Goal: Transaction & Acquisition: Purchase product/service

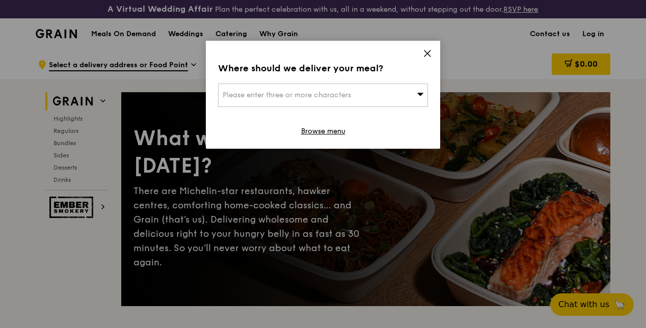
click at [429, 56] on icon at bounding box center [427, 53] width 9 height 9
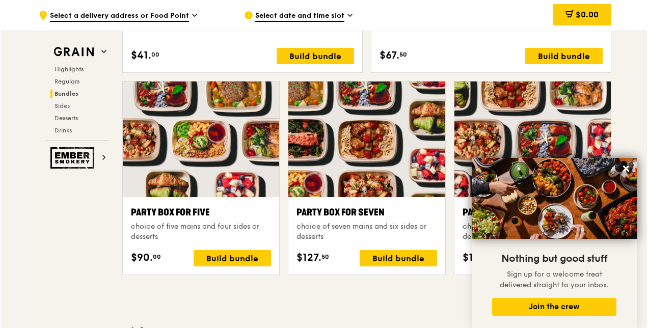
scroll to position [2027, 0]
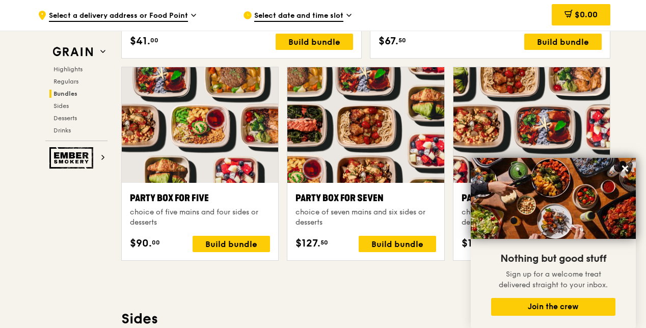
click at [349, 320] on h3 "Sides" at bounding box center [365, 319] width 489 height 18
click at [230, 252] on div "Build bundle" at bounding box center [231, 244] width 77 height 16
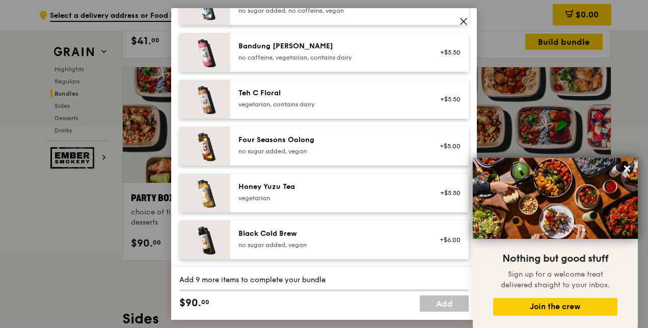
scroll to position [1261, 0]
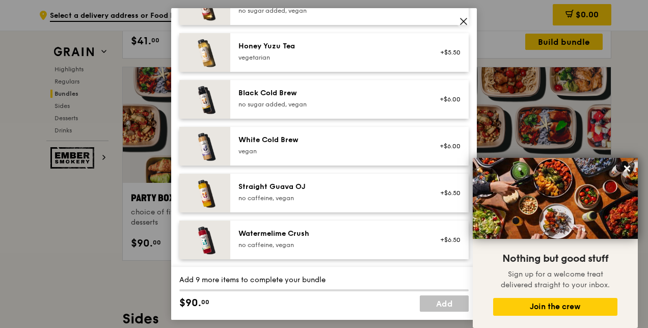
click at [467, 23] on icon at bounding box center [463, 21] width 9 height 9
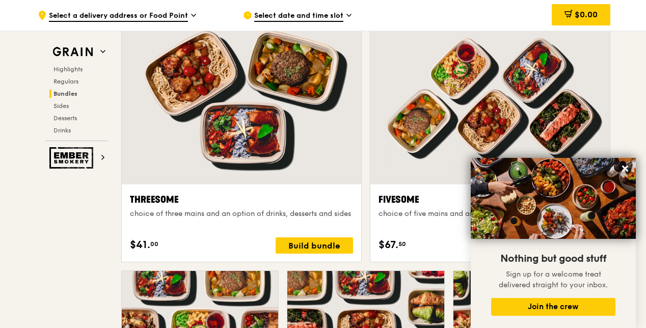
scroll to position [1670, 0]
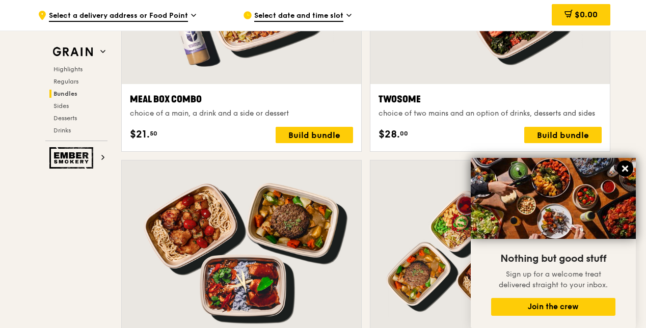
click at [626, 169] on icon at bounding box center [624, 168] width 9 height 9
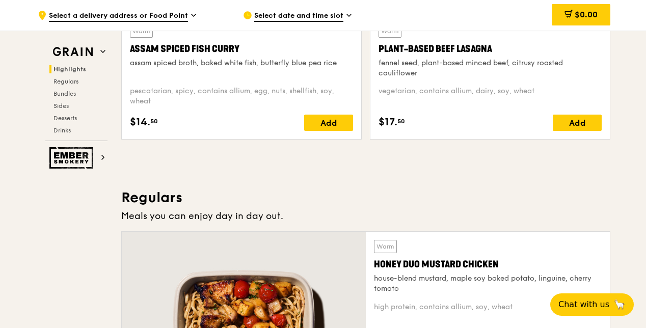
scroll to position [601, 0]
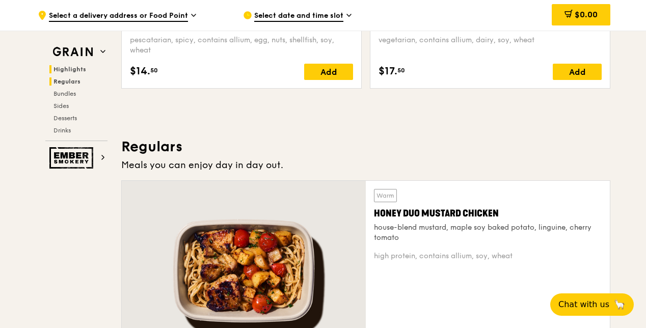
click at [62, 80] on span "Regulars" at bounding box center [66, 81] width 27 height 7
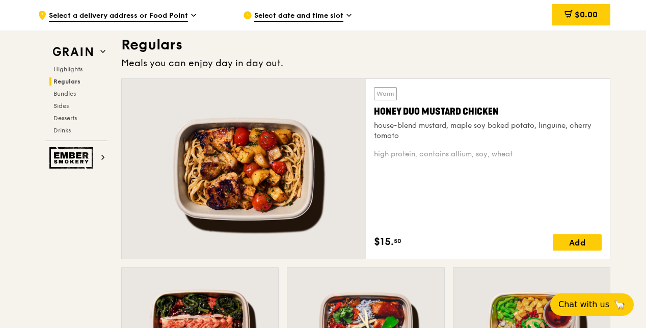
scroll to position [706, 0]
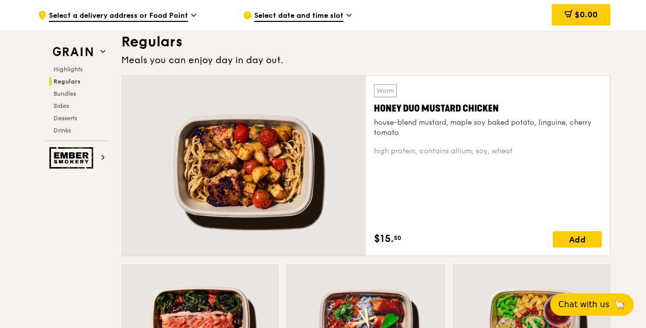
click at [69, 80] on span "Regulars" at bounding box center [66, 81] width 27 height 7
click at [62, 96] on span "Bundles" at bounding box center [65, 93] width 24 height 7
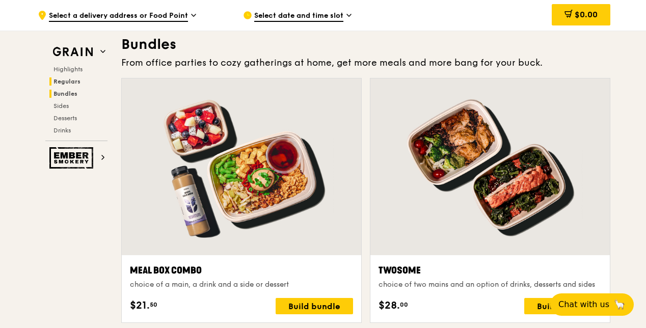
scroll to position [1501, 0]
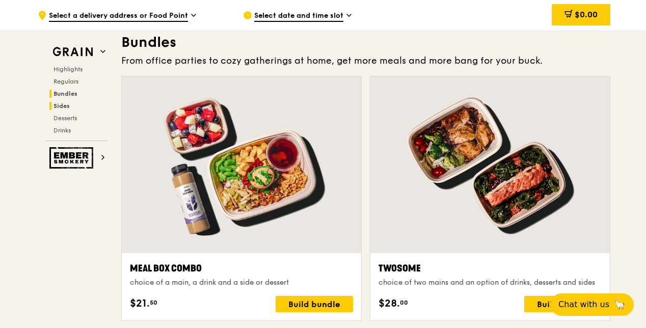
click at [64, 105] on span "Sides" at bounding box center [61, 105] width 16 height 7
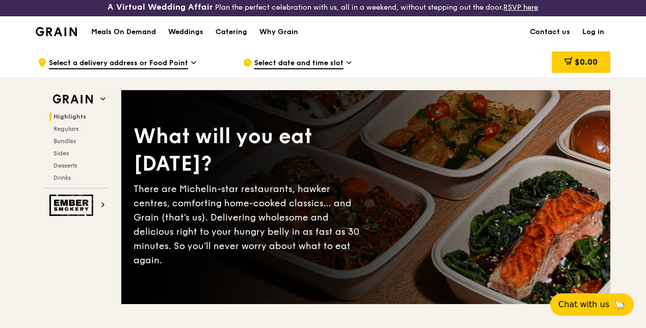
scroll to position [0, 0]
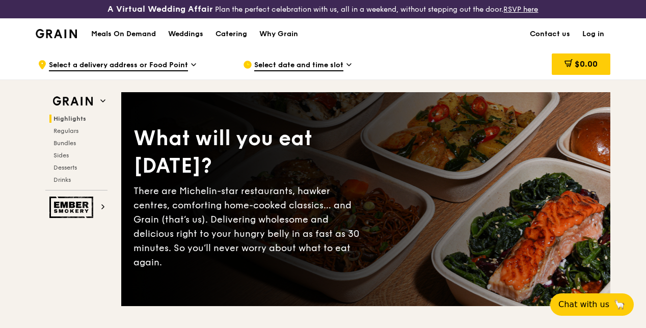
click at [118, 39] on h1 "Meals On Demand" at bounding box center [123, 34] width 65 height 10
click at [108, 39] on h1 "Meals On Demand" at bounding box center [123, 34] width 65 height 10
click at [198, 39] on div "Weddings" at bounding box center [185, 34] width 35 height 31
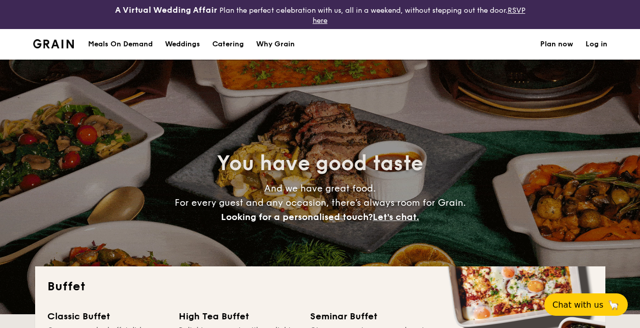
select select
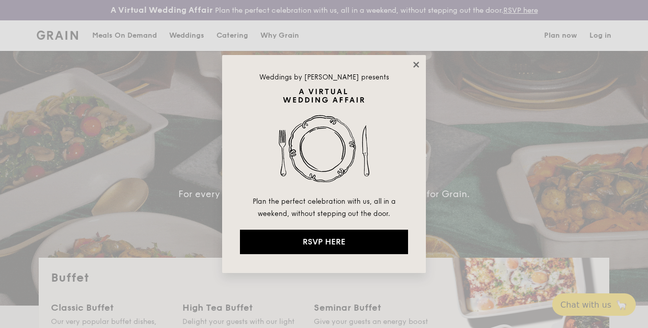
click at [419, 63] on icon at bounding box center [415, 64] width 9 height 9
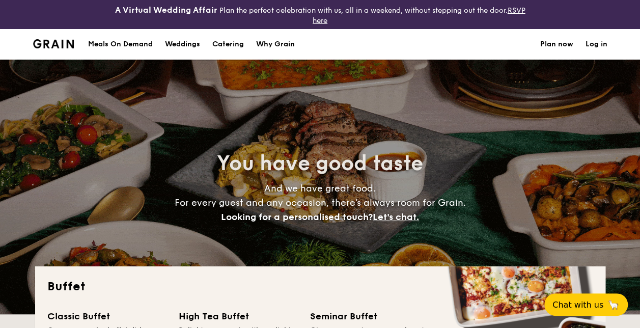
click at [50, 45] on img at bounding box center [53, 43] width 41 height 9
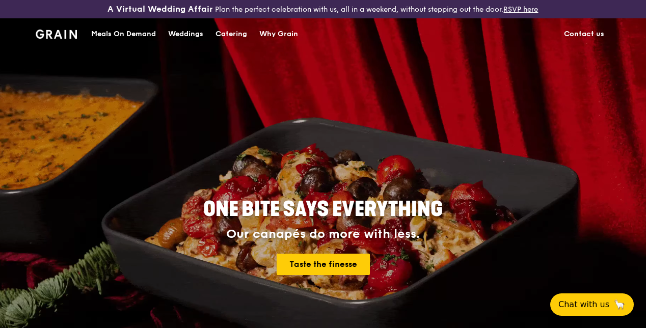
click at [67, 39] on img at bounding box center [56, 34] width 41 height 9
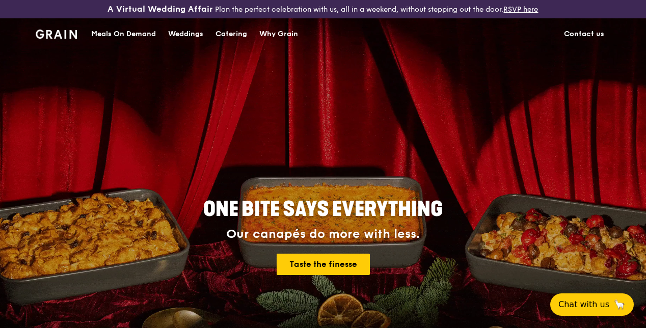
click at [124, 44] on div "Meals On Demand" at bounding box center [123, 34] width 65 height 31
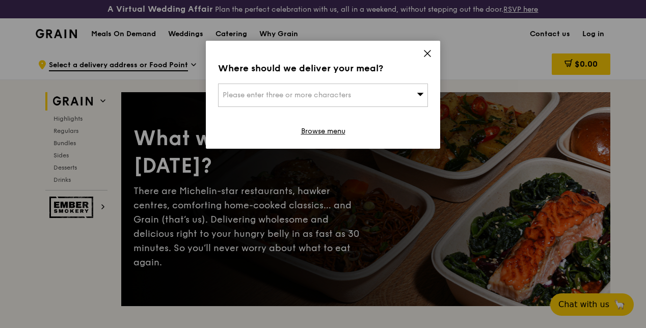
click at [423, 54] on icon at bounding box center [427, 53] width 9 height 9
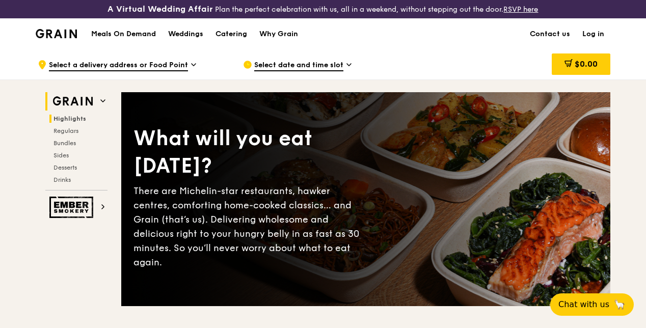
click at [61, 122] on span "Highlights" at bounding box center [69, 118] width 33 height 7
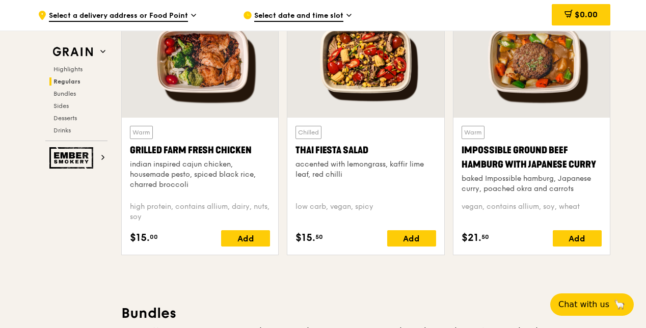
scroll to position [1180, 0]
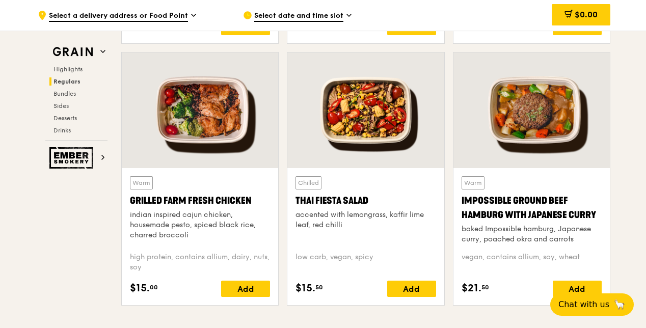
click at [386, 120] on div at bounding box center [365, 110] width 156 height 116
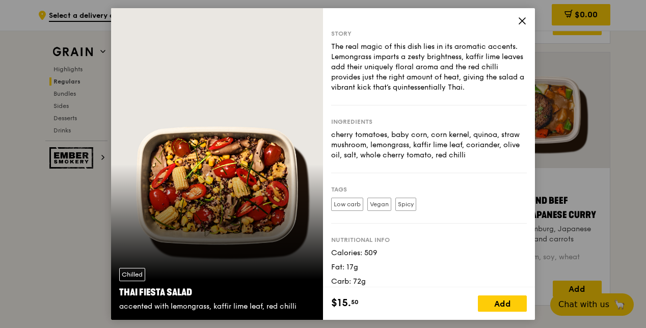
click at [524, 19] on icon at bounding box center [521, 20] width 9 height 9
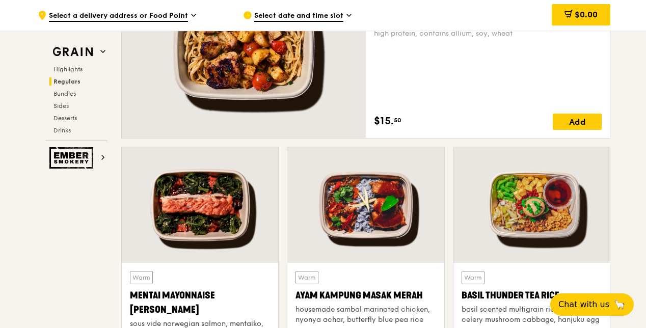
scroll to position [976, 0]
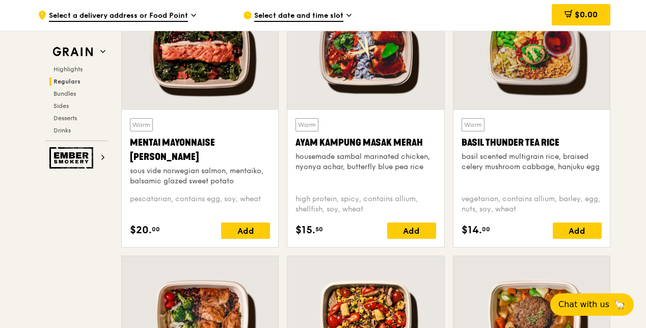
click at [527, 182] on div "Warm Basil Thunder Tea Rice basil scented multigrain rice, braised celery mushr…" at bounding box center [531, 152] width 140 height 68
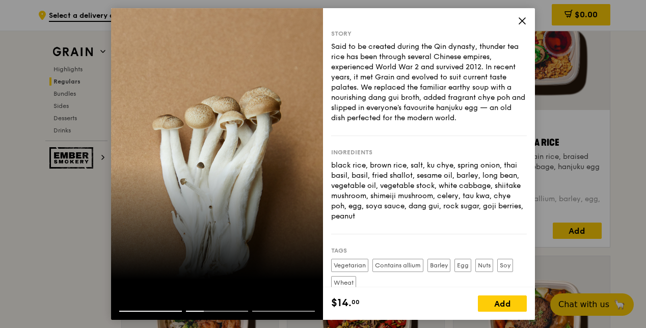
click at [518, 20] on icon at bounding box center [521, 20] width 9 height 9
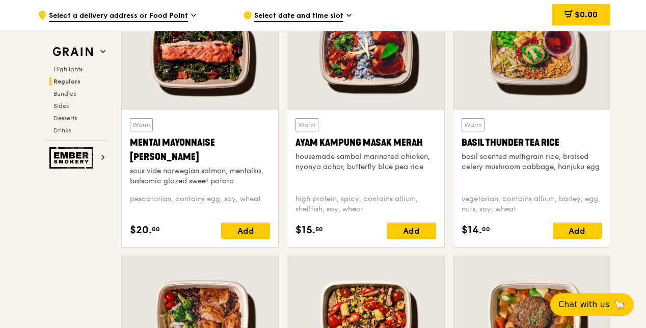
scroll to position [874, 0]
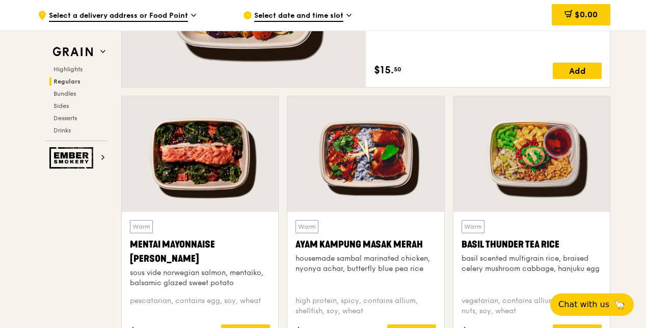
click at [535, 179] on div at bounding box center [531, 154] width 156 height 116
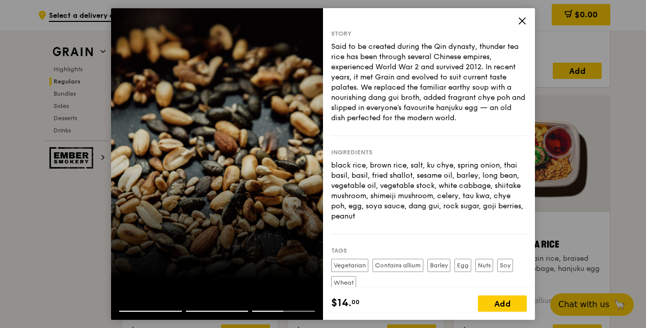
click at [521, 22] on icon at bounding box center [522, 21] width 6 height 6
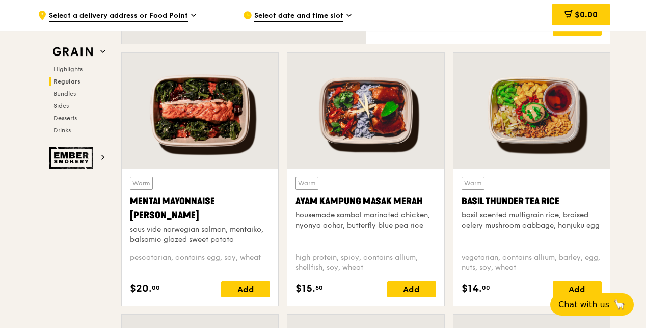
scroll to position [976, 0]
